Goal: Task Accomplishment & Management: Manage account settings

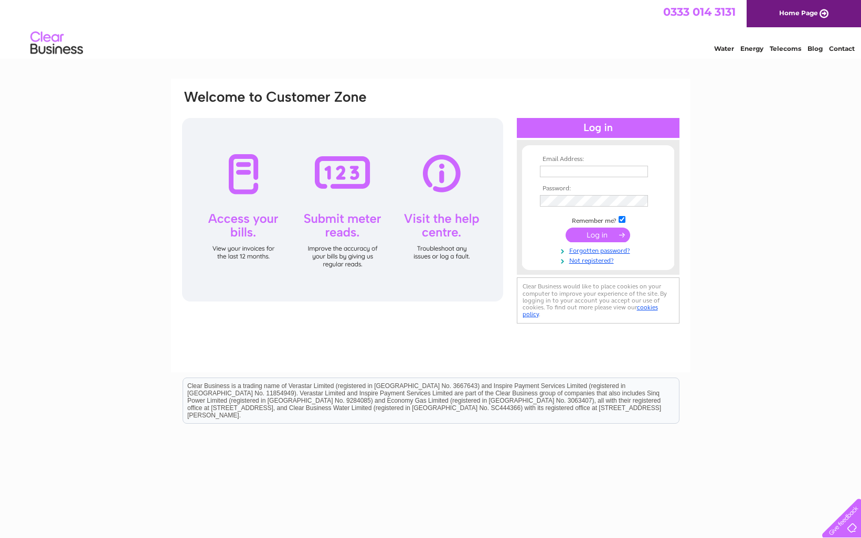
type input "info@stevepartington.co.uk"
click at [593, 233] on input "submit" at bounding box center [598, 235] width 65 height 15
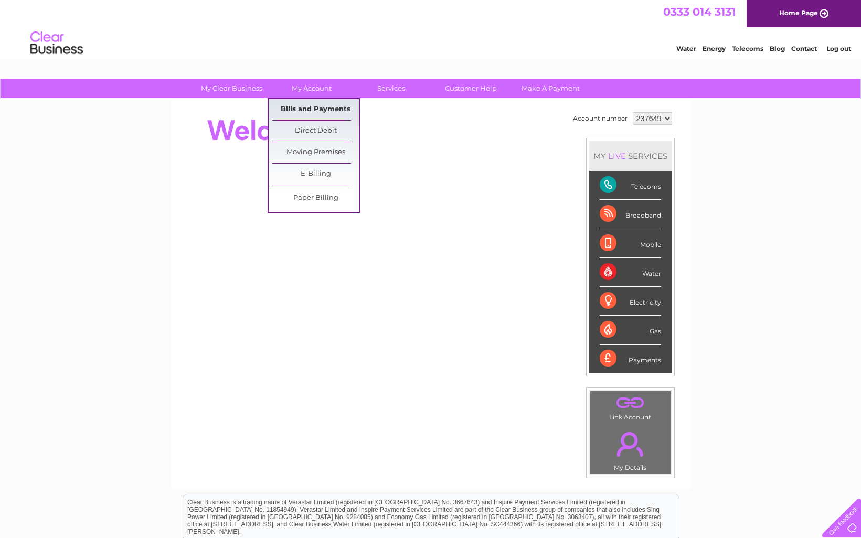
click at [301, 106] on link "Bills and Payments" at bounding box center [315, 109] width 87 height 21
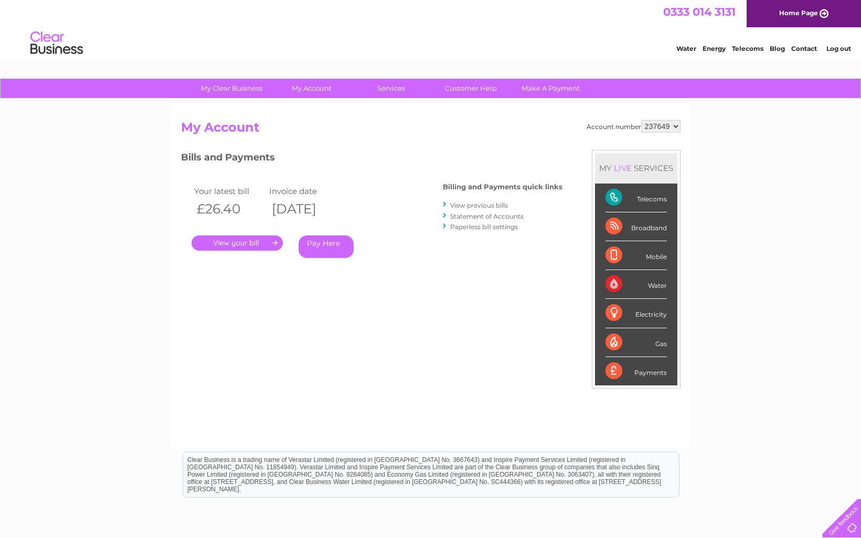
click at [248, 243] on link "." at bounding box center [237, 243] width 91 height 15
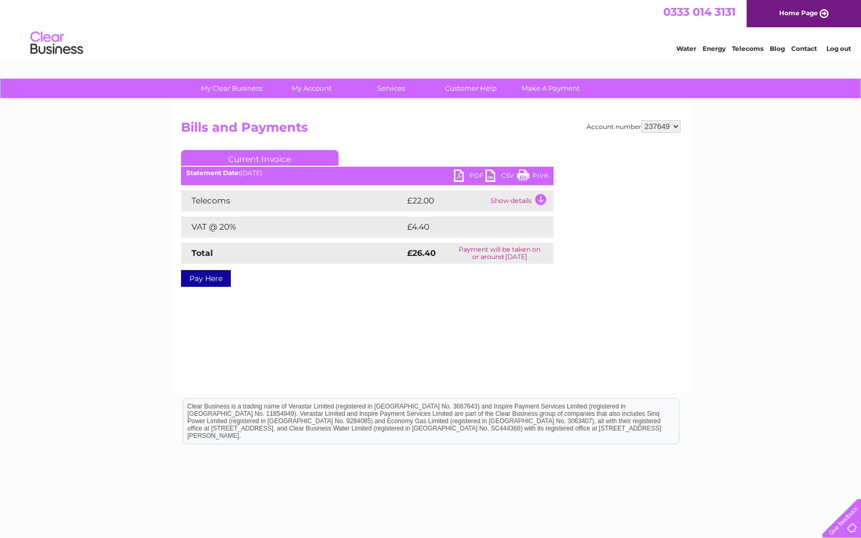
click at [460, 175] on link "PDF" at bounding box center [469, 176] width 31 height 15
